Goal: Information Seeking & Learning: Learn about a topic

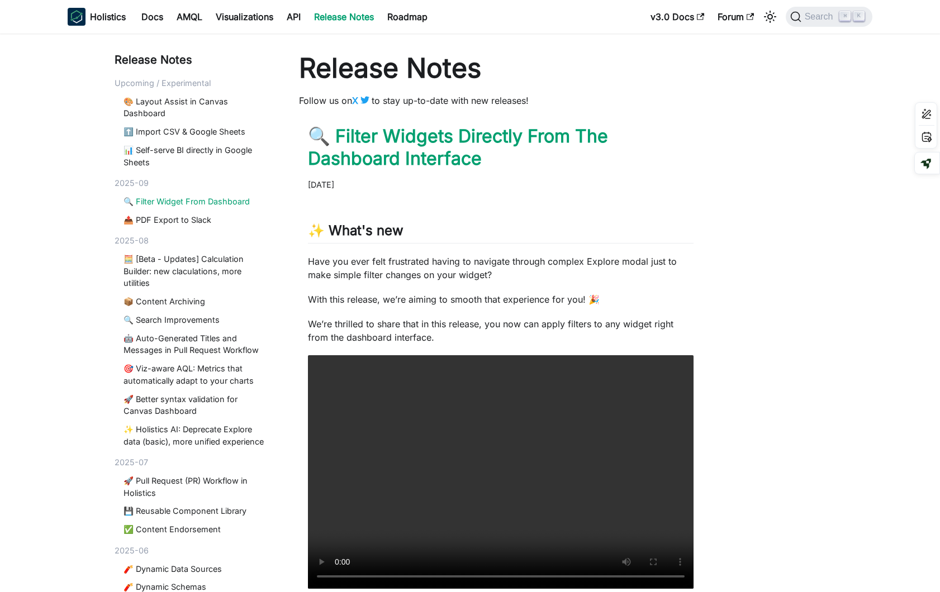
click at [206, 202] on link "🔍 Filter Widget From Dashboard" at bounding box center [195, 202] width 144 height 12
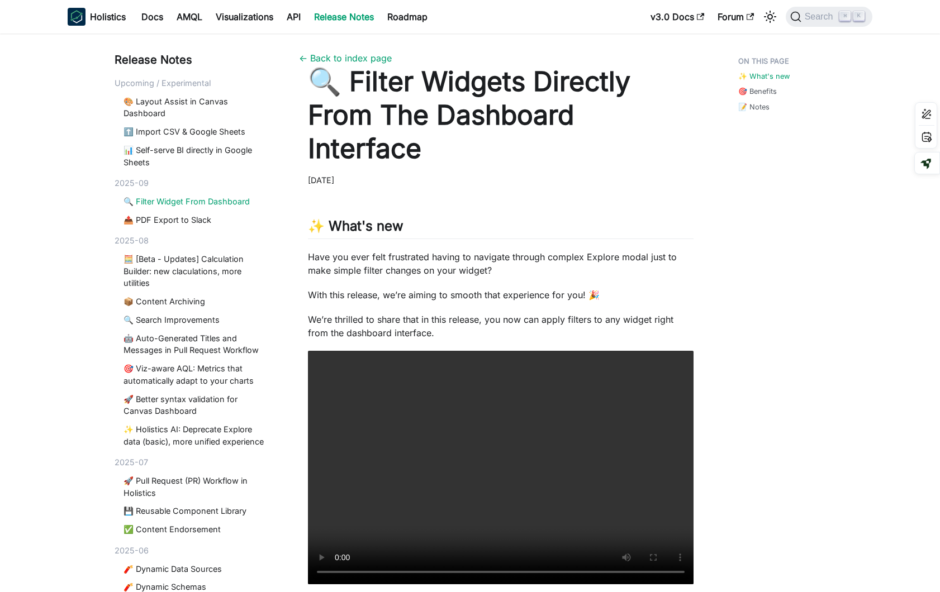
click at [824, 319] on div "✨ What's new 🎯 Benefits 📝 Notes" at bounding box center [777, 444] width 123 height 786
click at [700, 190] on article "🔍 Filter Widgets Directly From The Dashboard Interface [DATE] ✨ What's new ​ Ha…" at bounding box center [500, 416] width 403 height 703
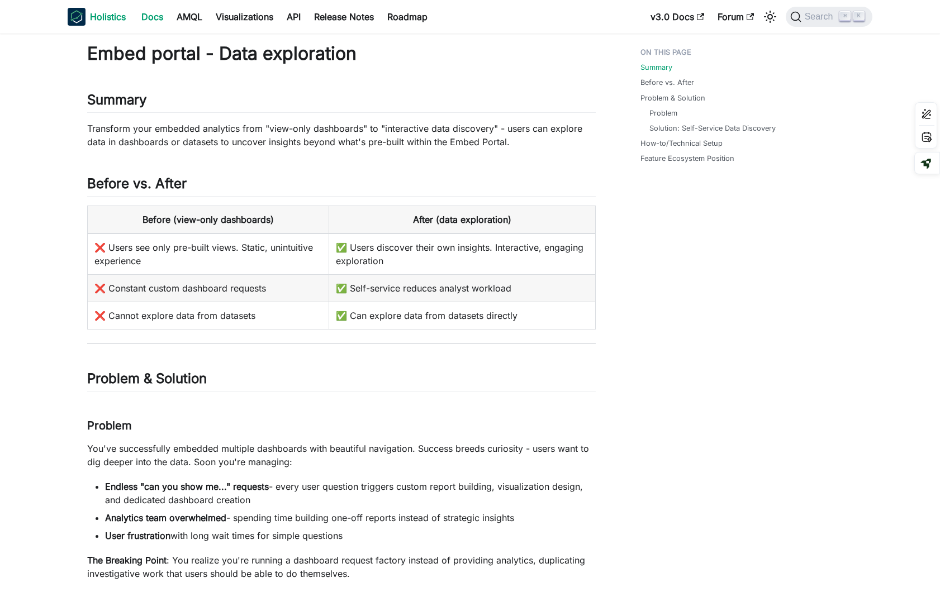
click at [78, 13] on img "Main" at bounding box center [77, 17] width 18 height 18
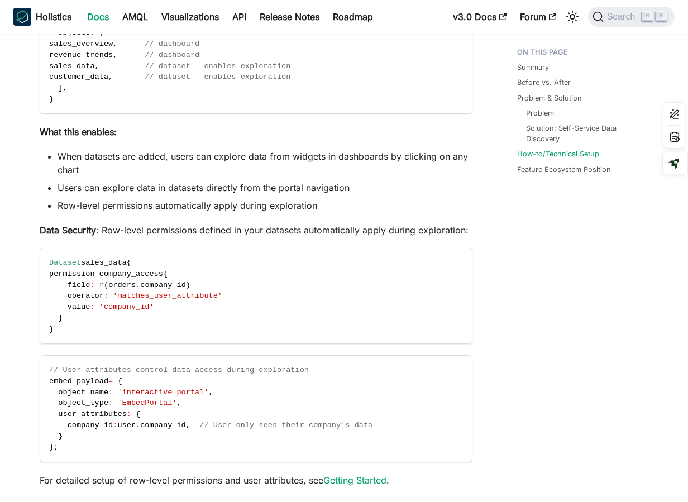
scroll to position [981, 0]
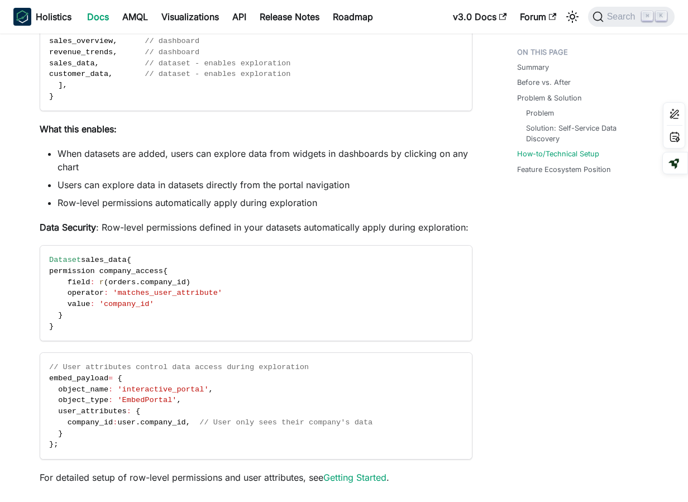
click at [397, 229] on p "Data Security : Row-level permissions defined in your datasets automatically ap…" at bounding box center [256, 227] width 433 height 13
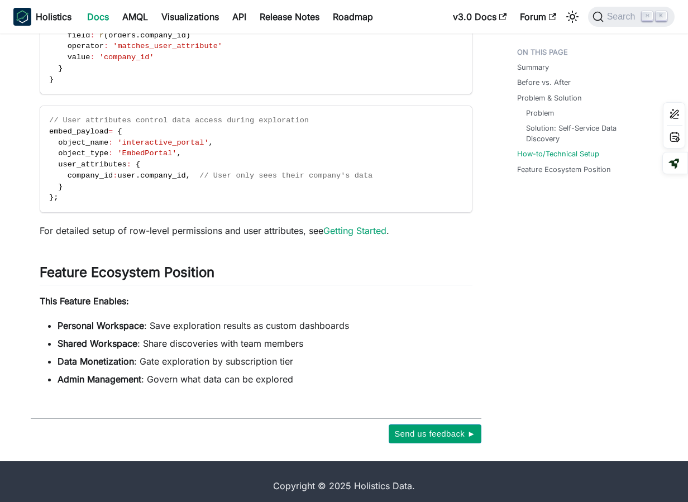
scroll to position [1237, 0]
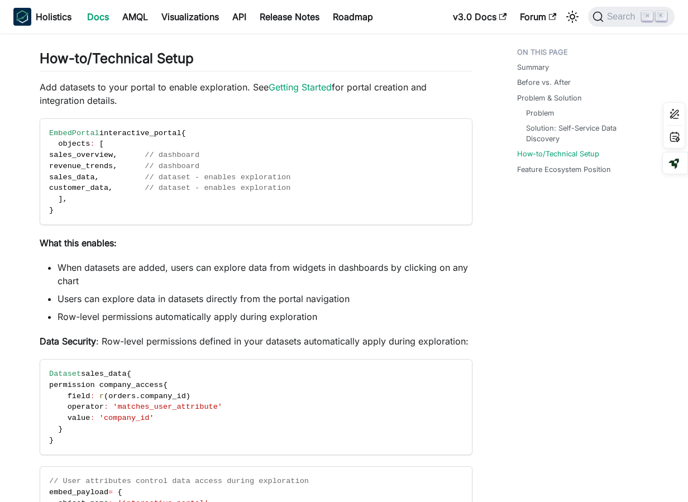
scroll to position [868, 0]
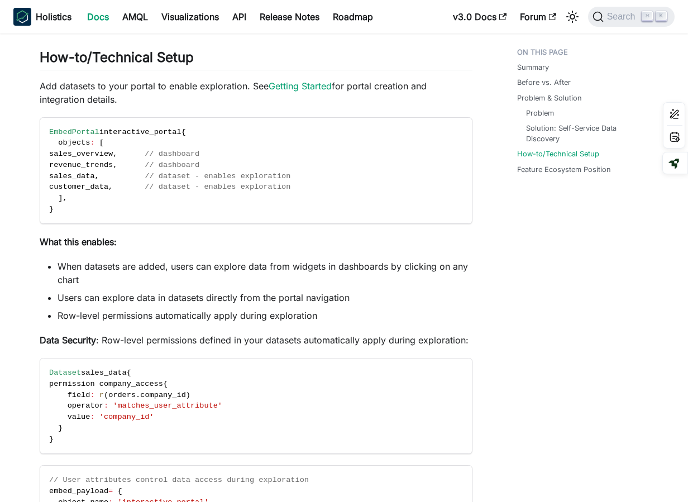
click at [301, 303] on li "Users can explore data in datasets directly from the portal navigation" at bounding box center [265, 297] width 415 height 13
